Goal: Find specific page/section

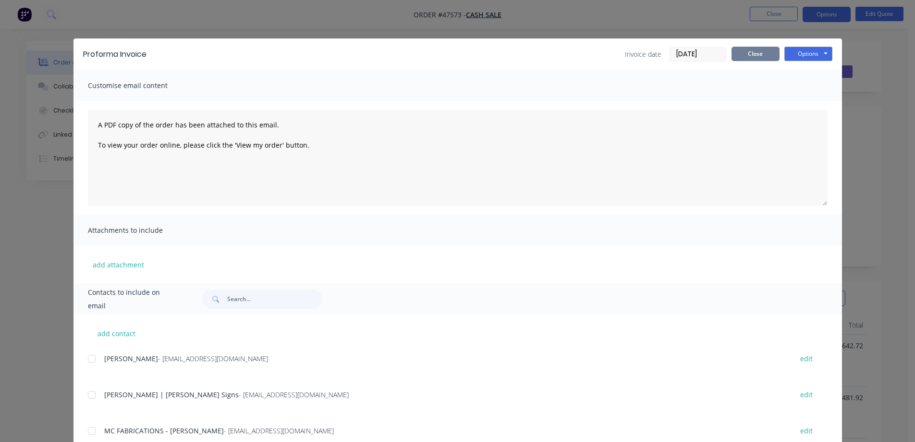
click at [750, 57] on button "Close" at bounding box center [756, 54] width 48 height 14
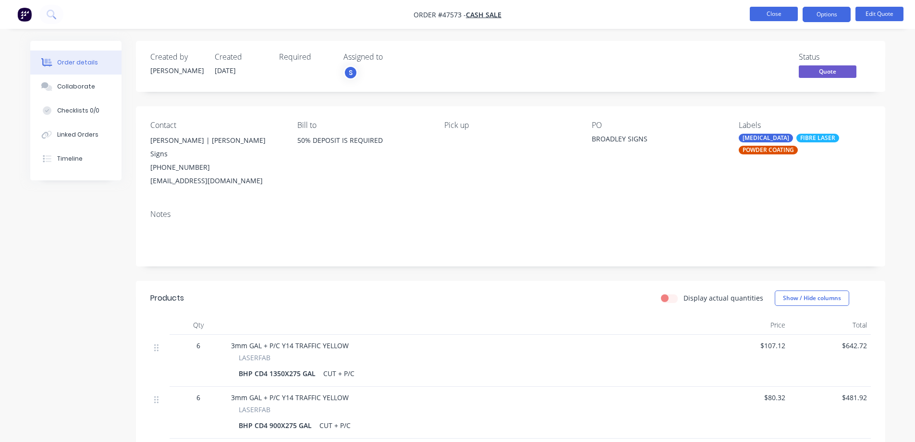
click at [781, 14] on button "Close" at bounding box center [774, 14] width 48 height 14
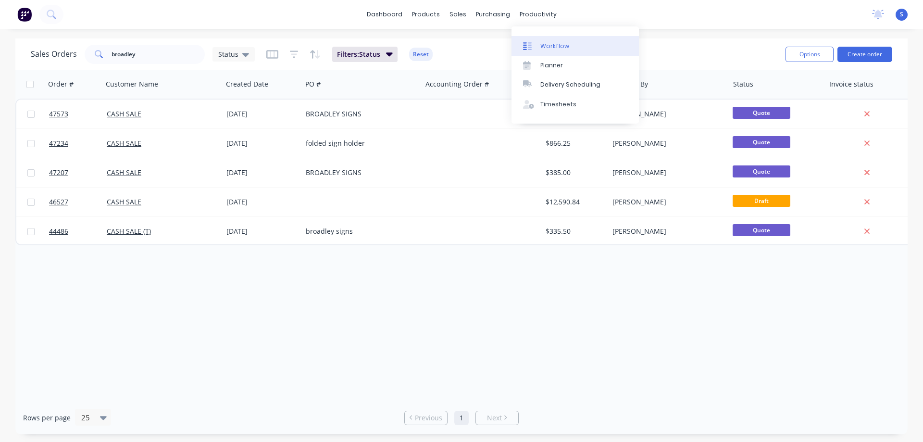
click at [542, 40] on link "Workflow" at bounding box center [574, 45] width 127 height 19
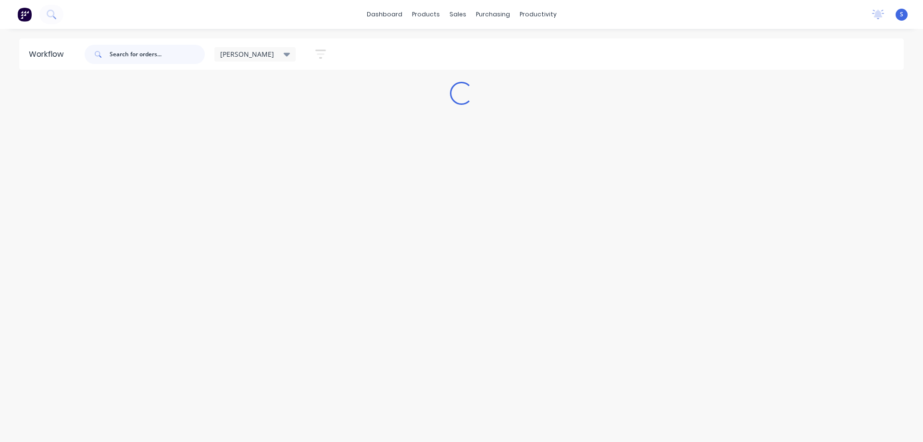
click at [141, 54] on input "text" at bounding box center [157, 54] width 95 height 19
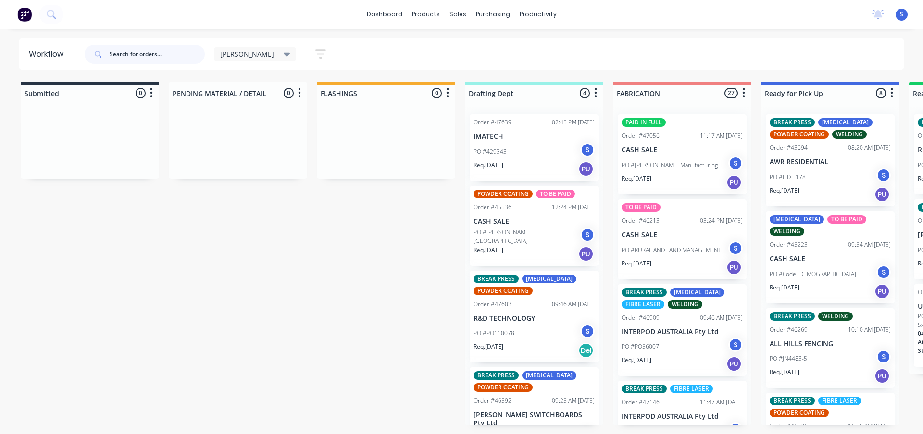
type input ","
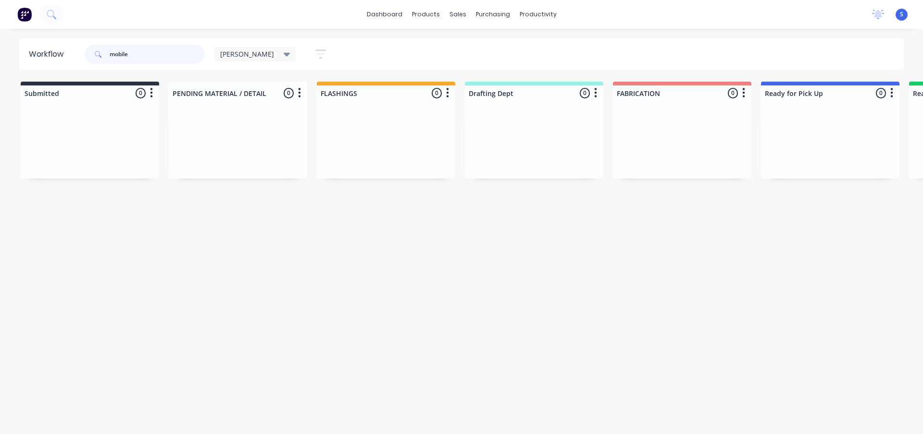
type input "mobile"
